Goal: Navigation & Orientation: Find specific page/section

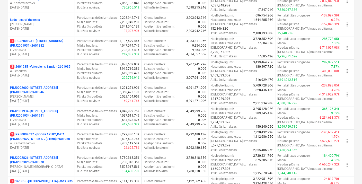
scroll to position [193, 0]
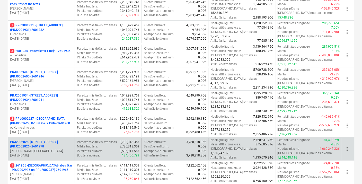
click at [26, 140] on p "PRJ2002826 - [STREET_ADDRESS] (PRJ2002826) 2601978" at bounding box center [41, 144] width 63 height 9
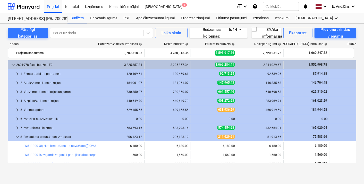
click at [358, 67] on div "Pārslēgt kategorijas Pāriet uz rindu Laika skala Redzamas kolonnas : 6/14 Sīkāk…" at bounding box center [182, 99] width 364 height 150
click at [359, 98] on div "Pārslēgt kategorijas Pāriet uz rindu Laika skala Redzamas kolonnas : 6/14 Sīkāk…" at bounding box center [182, 99] width 364 height 150
click at [277, 169] on div "Pārslēgt kategorijas Pāriet uz rindu Laika skala Redzamas kolonnas : 6/14 Sīkāk…" at bounding box center [182, 99] width 364 height 150
click at [1, 171] on div "Pārslēgt kategorijas Pāriet uz rindu Laika skala Redzamas kolonnas : 6/14 Sīkāk…" at bounding box center [182, 99] width 364 height 150
click at [126, 168] on div "rindas Paredzamās tiešās izmaksas help Mērķa budžets help Pārskatīts budžets he…" at bounding box center [182, 103] width 348 height 131
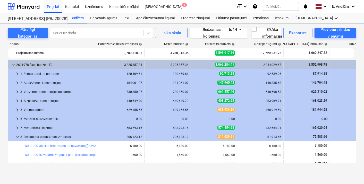
click at [210, 171] on div "Pārslēgt kategorijas Pāriet uz rindu Laika skala Redzamas kolonnas : 6/14 Sīkāk…" at bounding box center [182, 99] width 364 height 150
click at [333, 17] on icon "keyboard_arrow_down" at bounding box center [336, 18] width 6 height 6
click at [314, 30] on div "Naudas plūsma" at bounding box center [326, 31] width 25 height 4
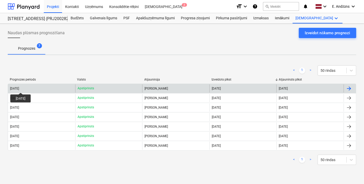
click at [19, 88] on div "[DATE]" at bounding box center [14, 89] width 9 height 4
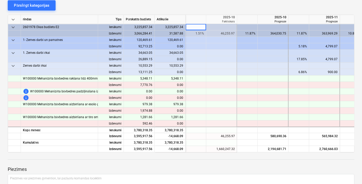
scroll to position [55, 0]
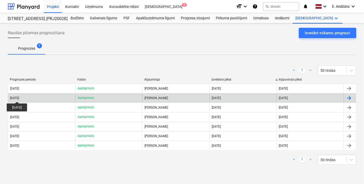
click at [19, 97] on div "[DATE]" at bounding box center [14, 98] width 9 height 4
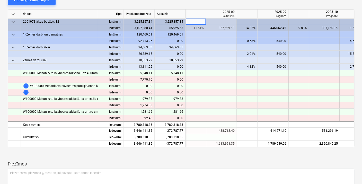
scroll to position [60, 0]
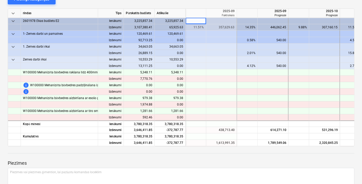
click at [362, 61] on div "notes Piezīmes edit Mainīt vārdu delete Dzēst naudas plūsmu Naudas plūsmas prog…" at bounding box center [181, 91] width 362 height 256
drag, startPoint x: 362, startPoint y: 61, endPoint x: 362, endPoint y: 18, distance: 43.5
click at [362, 18] on html "Projekti Kontakti Uzņēmums Konsolidētie rēķini Iesūtne 2 format_size keyboard_a…" at bounding box center [181, 32] width 362 height 184
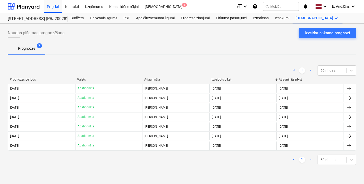
click at [234, 32] on div "Naudas plūsmas prognozēšana Izveidot nākamo prognozi" at bounding box center [182, 35] width 348 height 14
click at [344, 6] on span "E. Andžāns" at bounding box center [340, 6] width 17 height 4
click at [333, 29] on div "Izlogoties" at bounding box center [340, 28] width 31 height 8
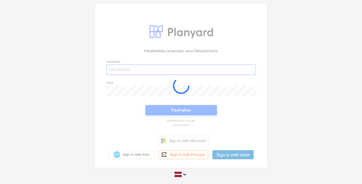
type input "[PERSON_NAME][EMAIL_ADDRESS][DOMAIN_NAME]"
